Goal: Transaction & Acquisition: Purchase product/service

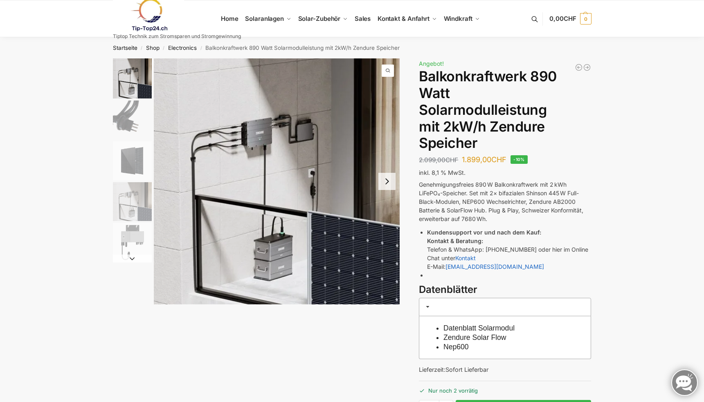
click at [125, 120] on img "2 / 5" at bounding box center [132, 120] width 39 height 39
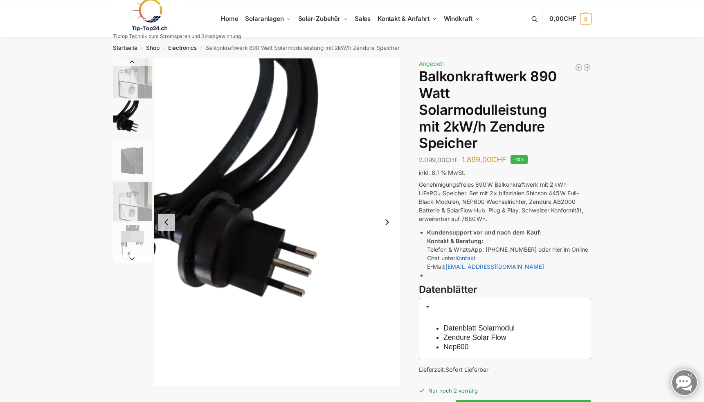
click at [125, 154] on img "3 / 5" at bounding box center [132, 161] width 39 height 39
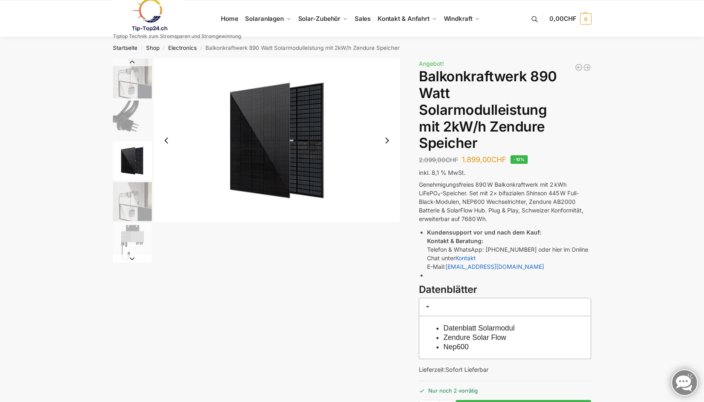
click at [126, 190] on img "4 / 5" at bounding box center [132, 201] width 39 height 39
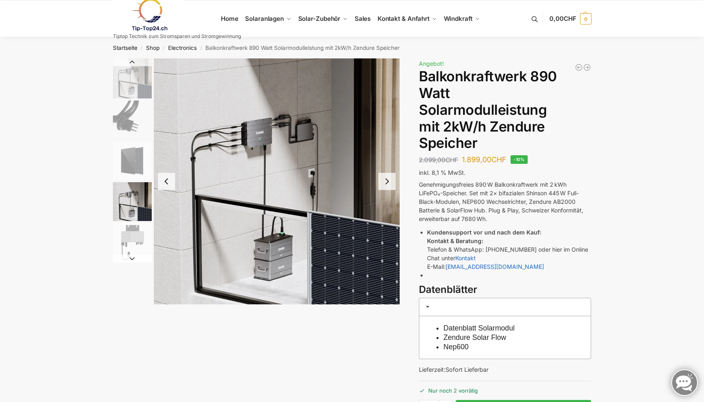
click at [391, 181] on button "Next slide" at bounding box center [386, 181] width 17 height 17
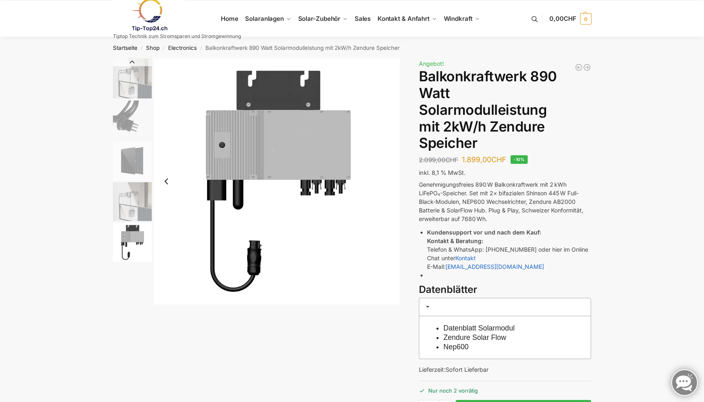
click at [391, 181] on img "5 / 5" at bounding box center [277, 181] width 246 height 246
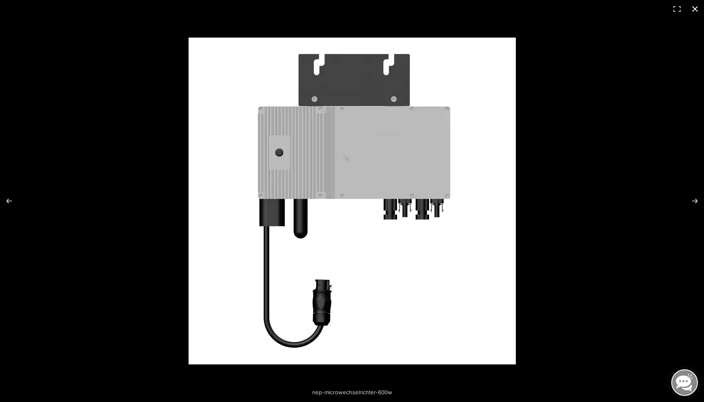
click at [696, 8] on button "Close (Esc)" at bounding box center [695, 9] width 18 height 18
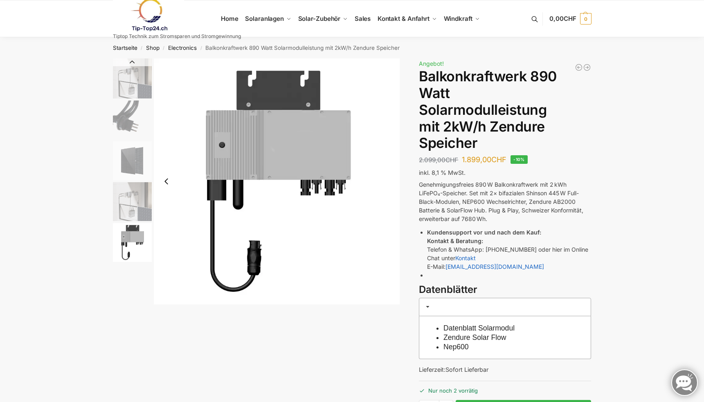
click at [133, 109] on img "2 / 5" at bounding box center [132, 120] width 39 height 39
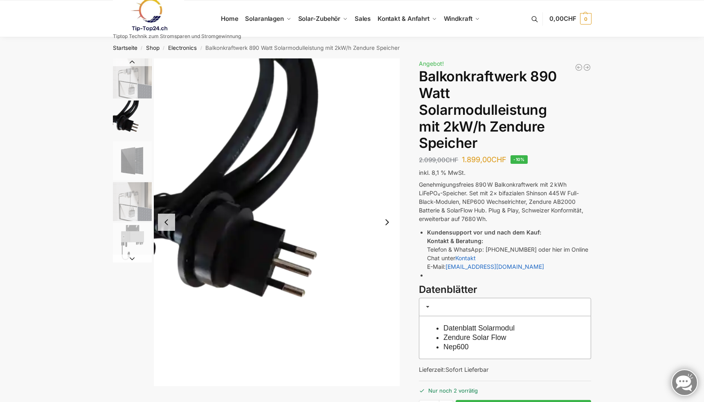
click at [127, 152] on img "3 / 5" at bounding box center [132, 161] width 39 height 39
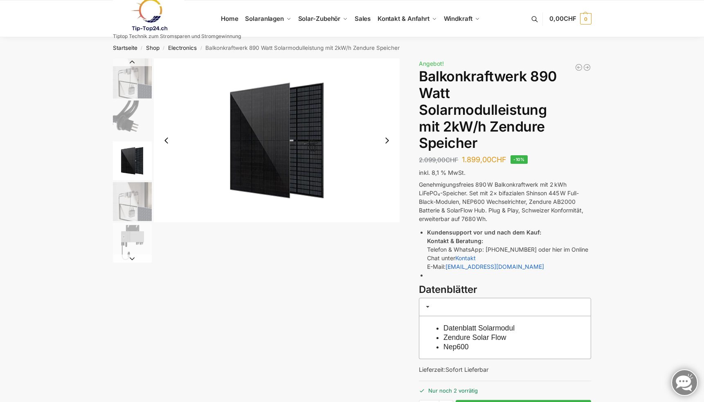
click at [130, 185] on img "4 / 5" at bounding box center [132, 201] width 39 height 39
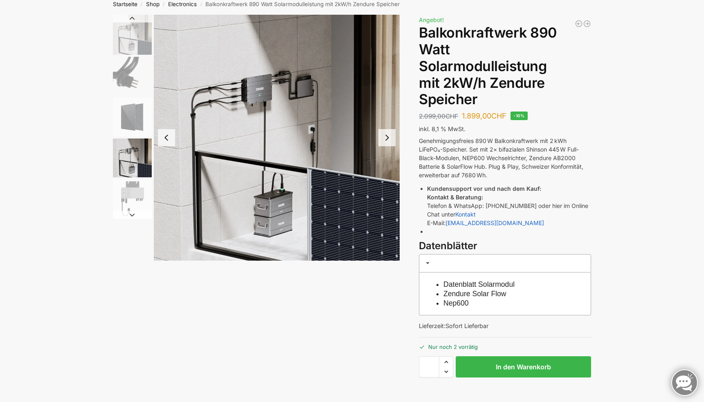
scroll to position [45, 0]
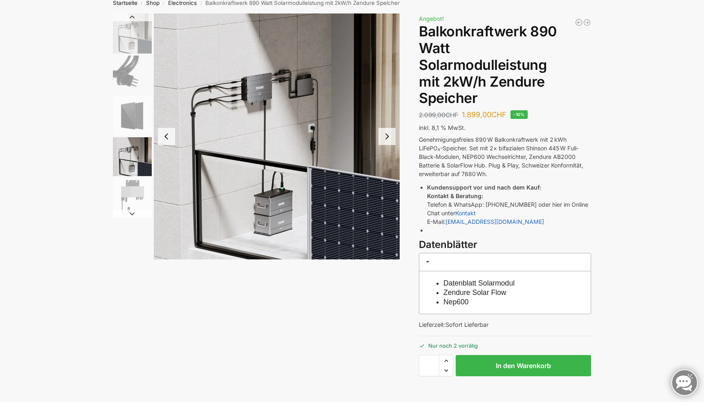
click at [132, 194] on img "5 / 5" at bounding box center [132, 197] width 39 height 39
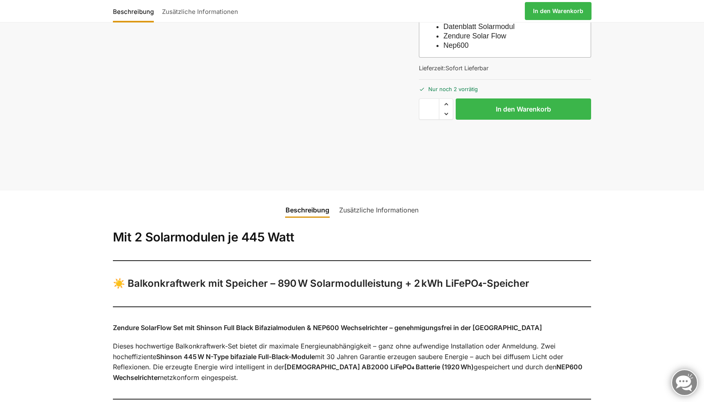
scroll to position [309, 0]
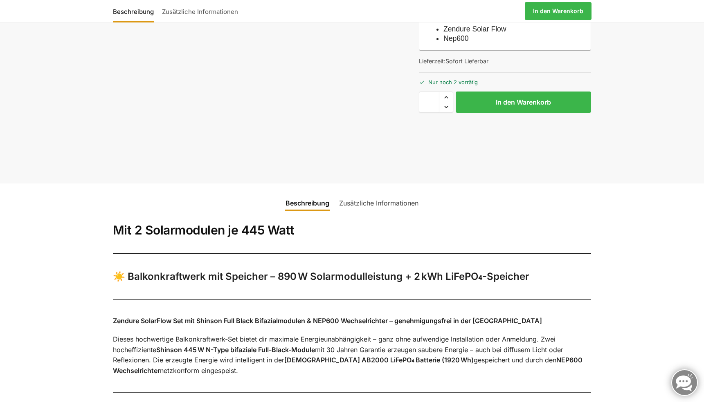
click at [344, 205] on link "Zusätzliche Informationen" at bounding box center [378, 203] width 89 height 20
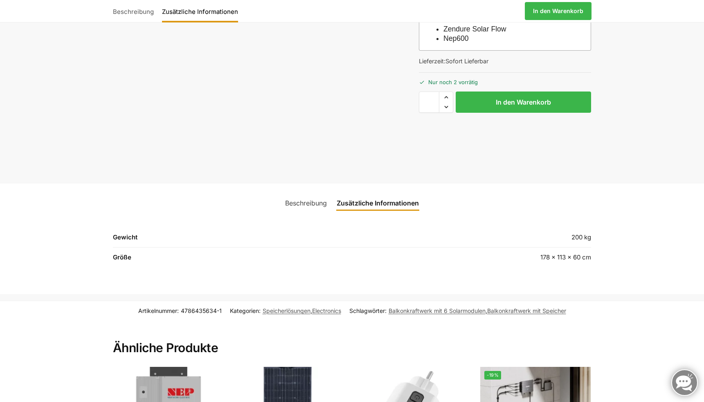
click at [295, 200] on link "Beschreibung" at bounding box center [306, 203] width 52 height 20
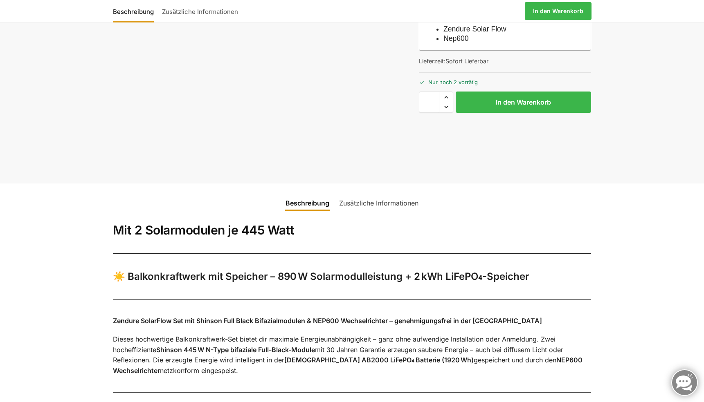
click at [360, 199] on link "Zusätzliche Informationen" at bounding box center [378, 203] width 89 height 20
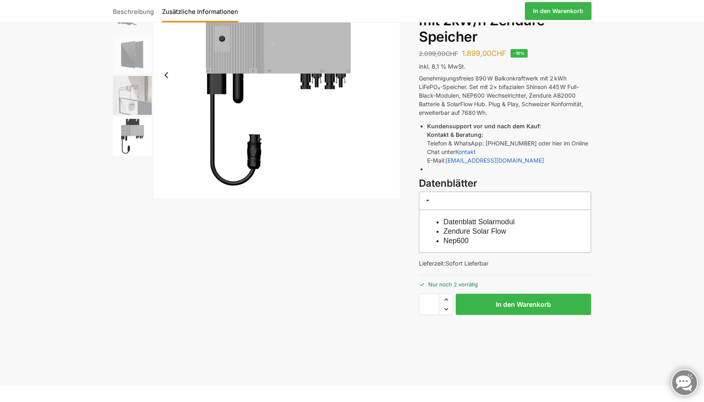
scroll to position [0, 0]
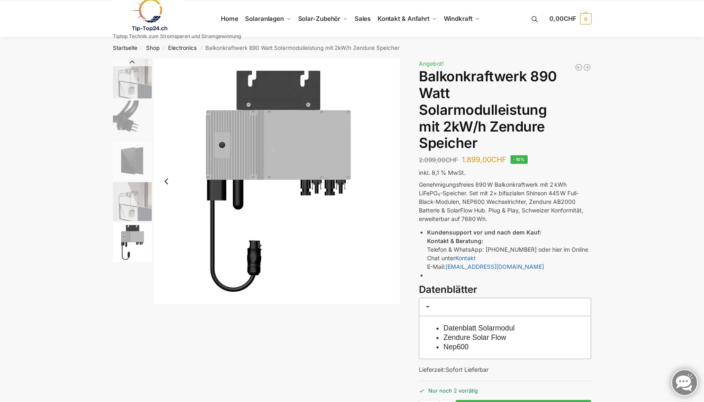
click at [109, 97] on div "nep-microwechselrichter-600w Beschreibung Zusätzliche Informationen 2.099,00 CH…" at bounding box center [352, 275] width 513 height 434
click at [122, 91] on img "1 / 5" at bounding box center [132, 78] width 39 height 40
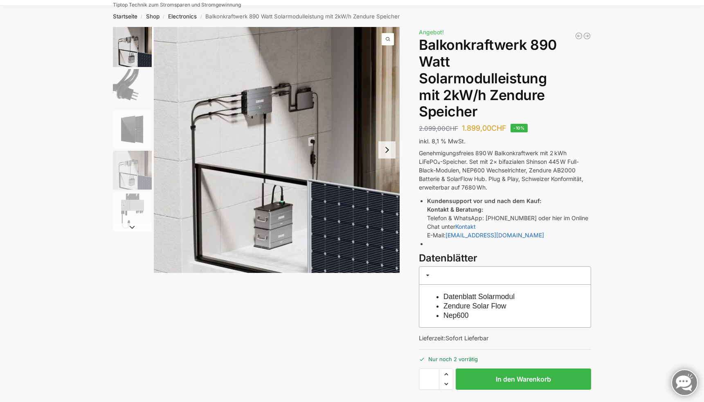
scroll to position [38, 0]
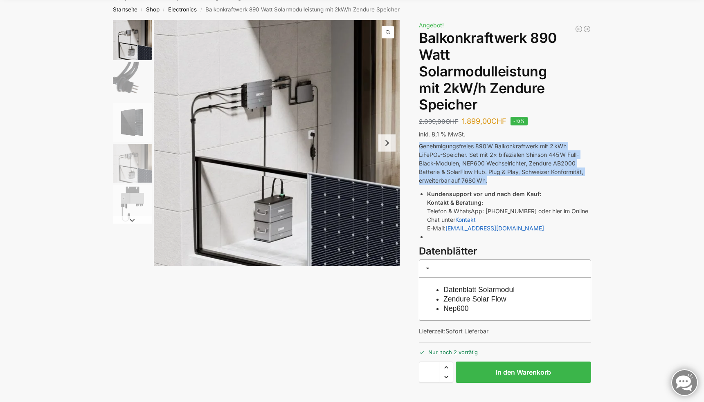
drag, startPoint x: 495, startPoint y: 181, endPoint x: 417, endPoint y: 141, distance: 87.6
click at [417, 141] on div "nep-microwechselrichter-600w Beschreibung Zusätzliche Informationen 2.099,00 CH…" at bounding box center [352, 237] width 513 height 434
copy p "Genehmigungsfreies 890 W Balkonkraftwerk mit 2 kWh LiFePO₄-Speicher. Set mit 2×…"
